Goal: Book appointment/travel/reservation

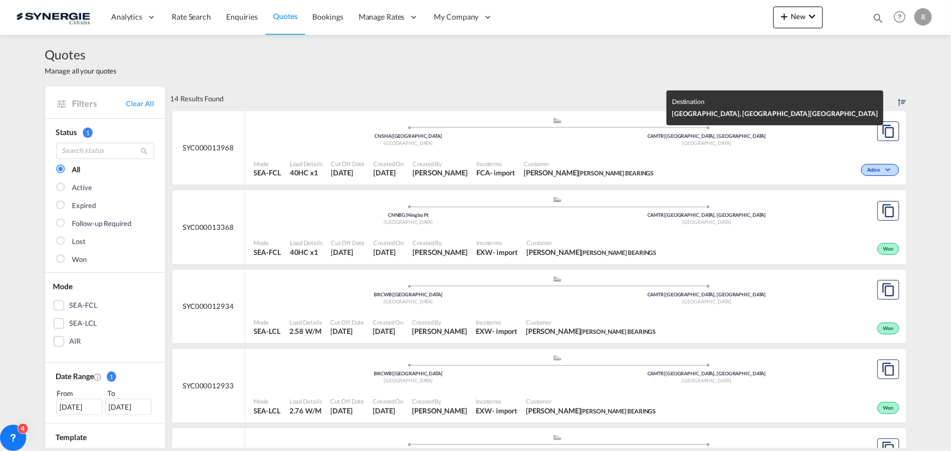
click at [816, 141] on div "[GEOGRAPHIC_DATA]" at bounding box center [707, 143] width 299 height 7
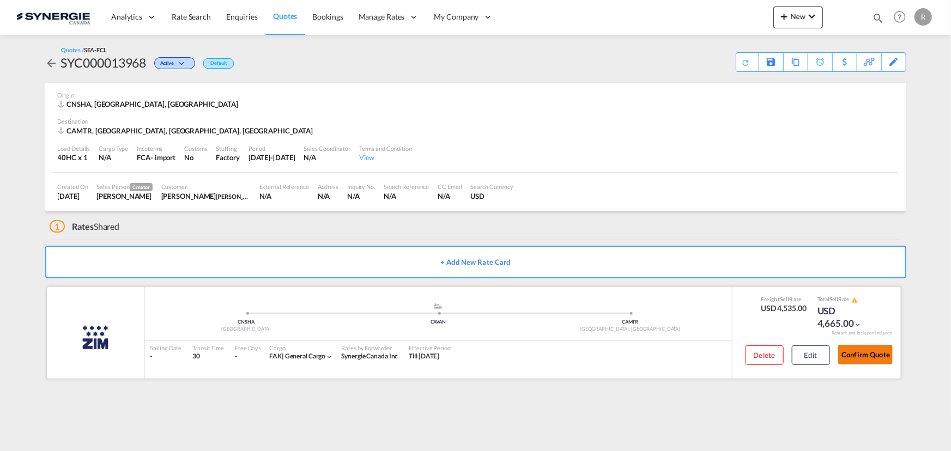
click at [872, 359] on button "Confirm Quote" at bounding box center [865, 355] width 55 height 20
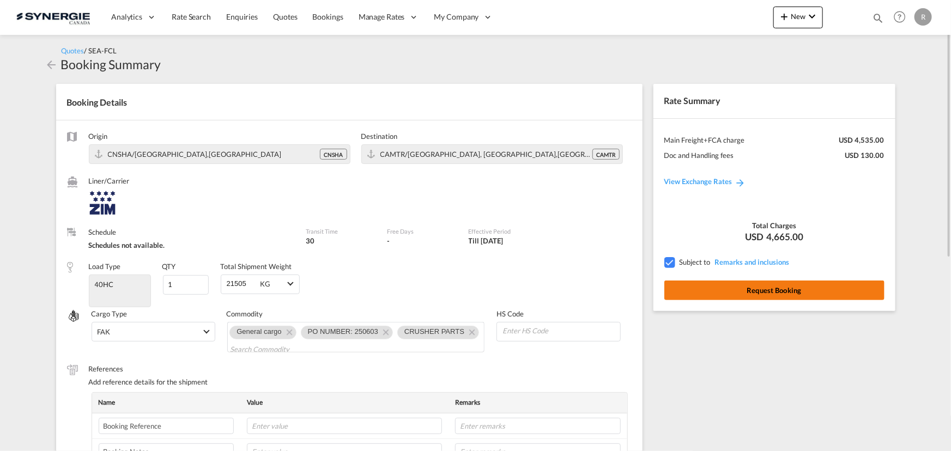
click at [752, 290] on button "Request Booking" at bounding box center [774, 291] width 220 height 20
